Goal: Navigation & Orientation: Find specific page/section

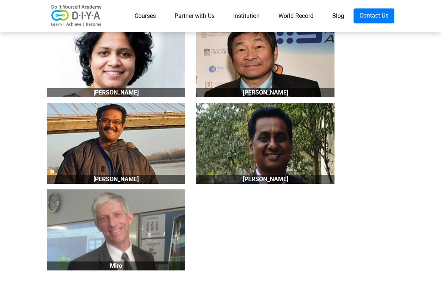
scroll to position [836, 0]
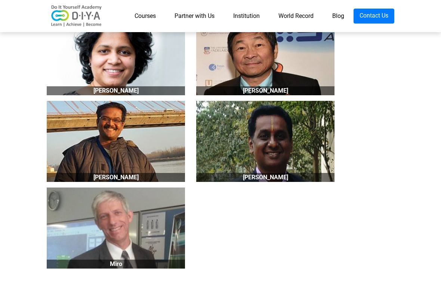
click at [151, 20] on link "Courses" at bounding box center [145, 16] width 40 height 15
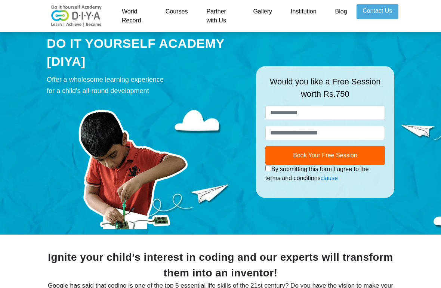
click at [129, 17] on link "World Record" at bounding box center [134, 16] width 44 height 24
click at [122, 16] on link "World Record" at bounding box center [134, 16] width 44 height 24
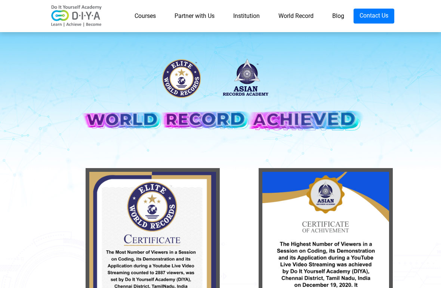
click at [130, 19] on link "Courses" at bounding box center [145, 16] width 40 height 15
click at [132, 20] on link "Courses" at bounding box center [145, 16] width 40 height 15
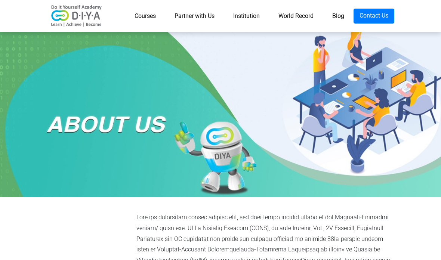
click at [389, 144] on div at bounding box center [220, 113] width 441 height 168
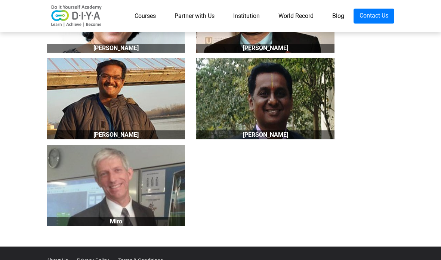
scroll to position [878, 0]
